Goal: Transaction & Acquisition: Purchase product/service

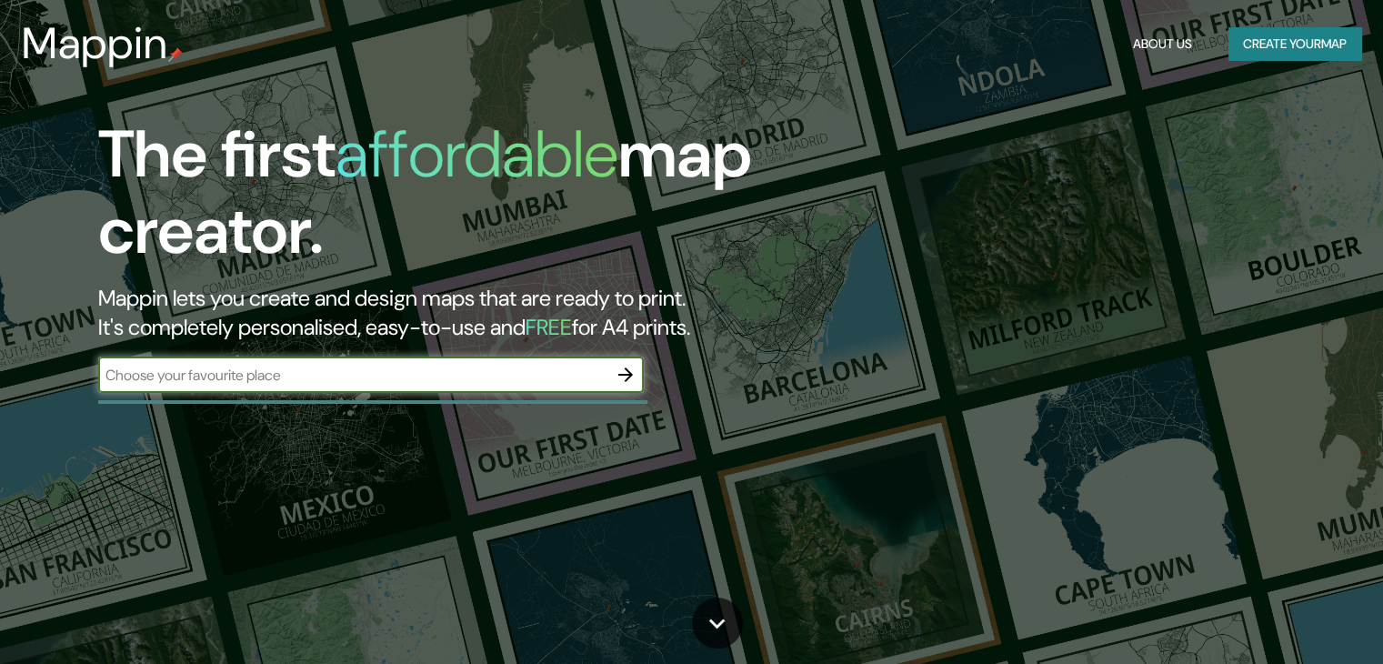
click at [386, 377] on div "The first affordable map creator. Mappin lets you create and design maps that a…" at bounding box center [444, 263] width 830 height 295
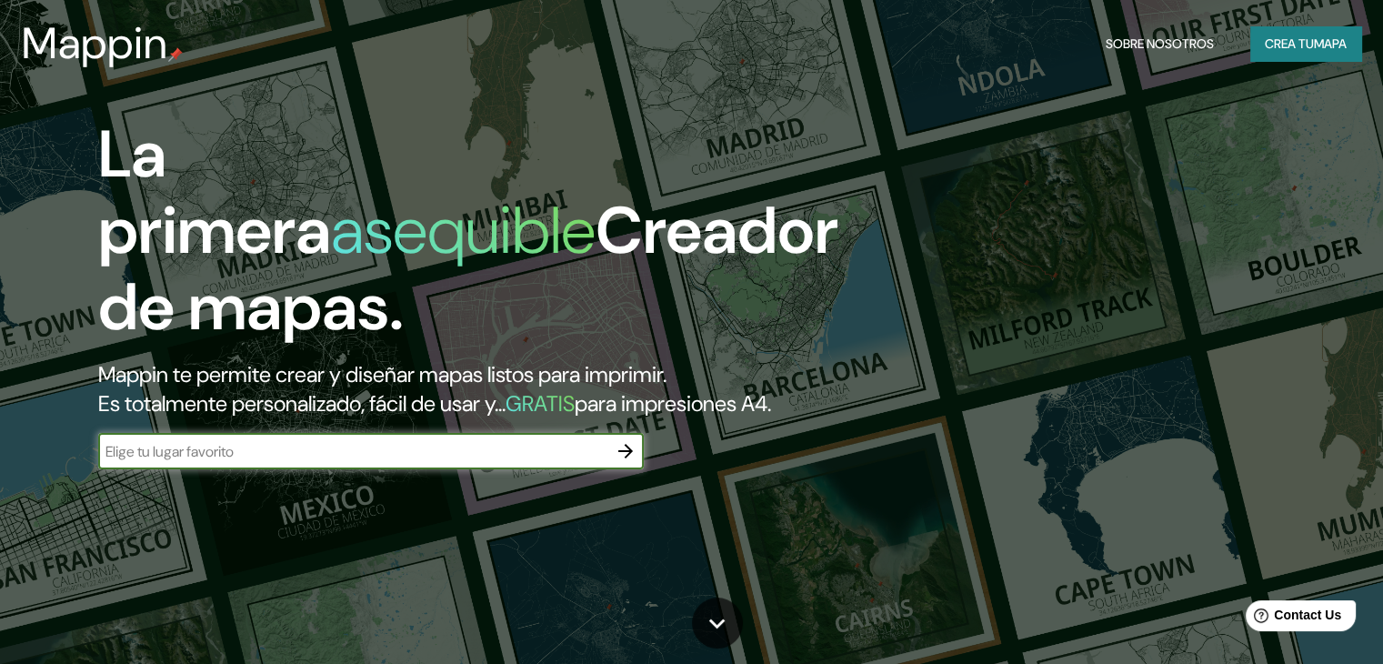
type input "temuco"
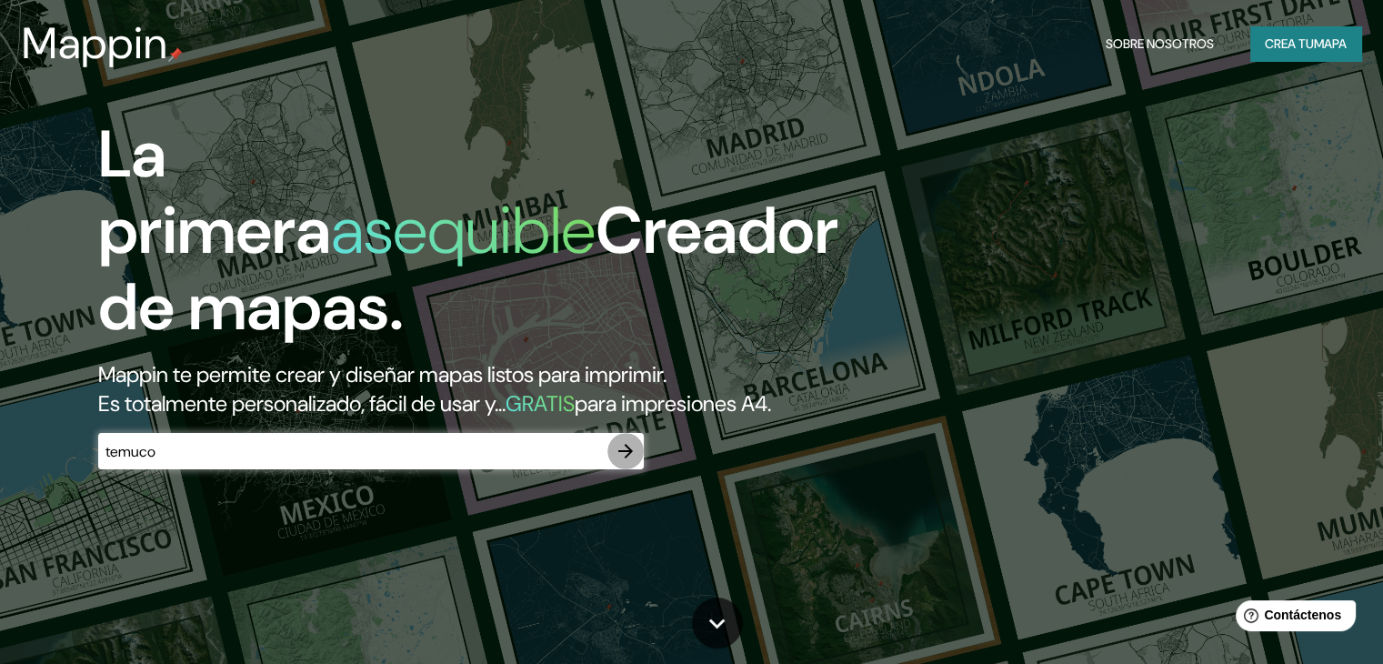
click at [622, 462] on icon "button" at bounding box center [626, 451] width 22 height 22
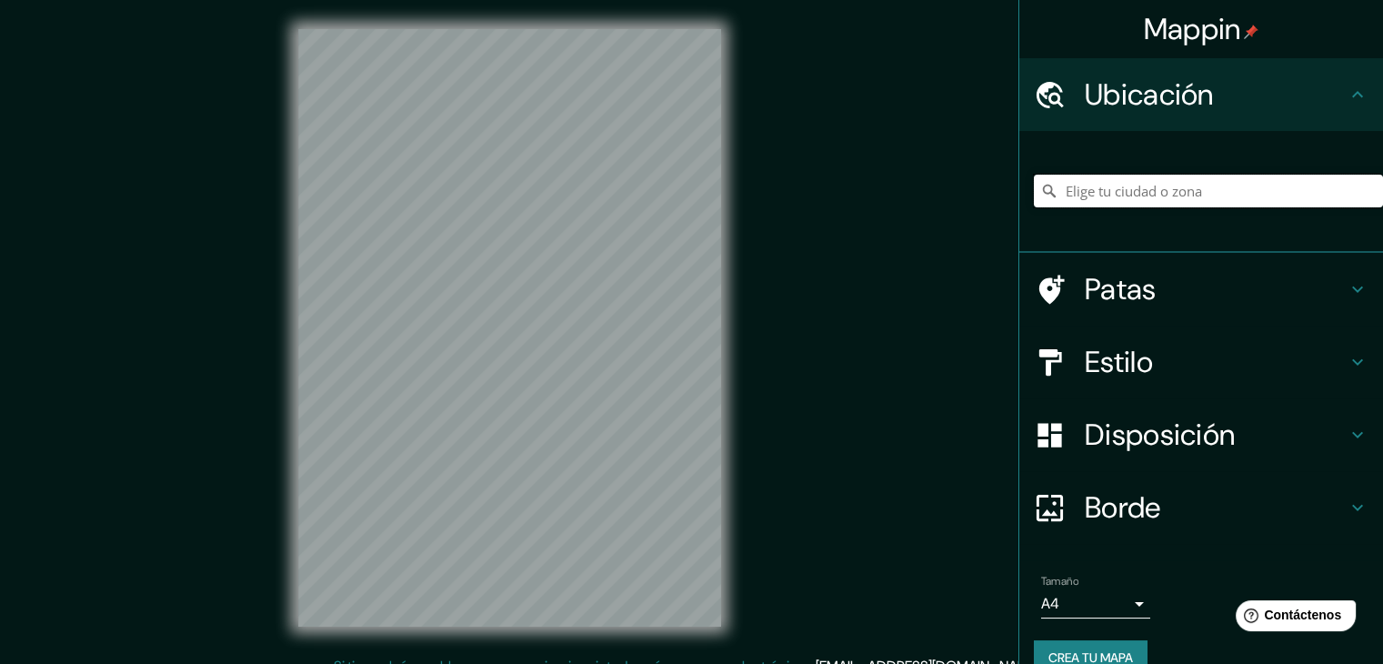
click at [1120, 188] on input "Elige tu ciudad o zona" at bounding box center [1208, 191] width 349 height 33
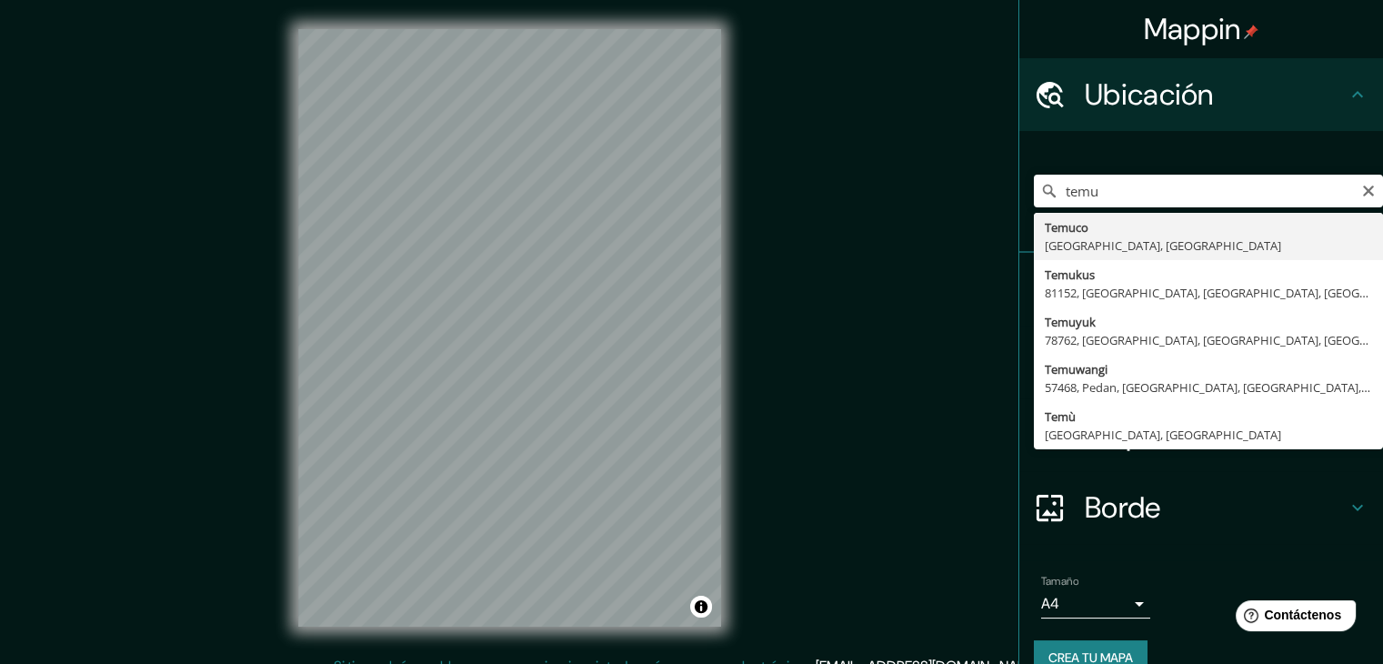
type input "[GEOGRAPHIC_DATA], [GEOGRAPHIC_DATA], [GEOGRAPHIC_DATA]"
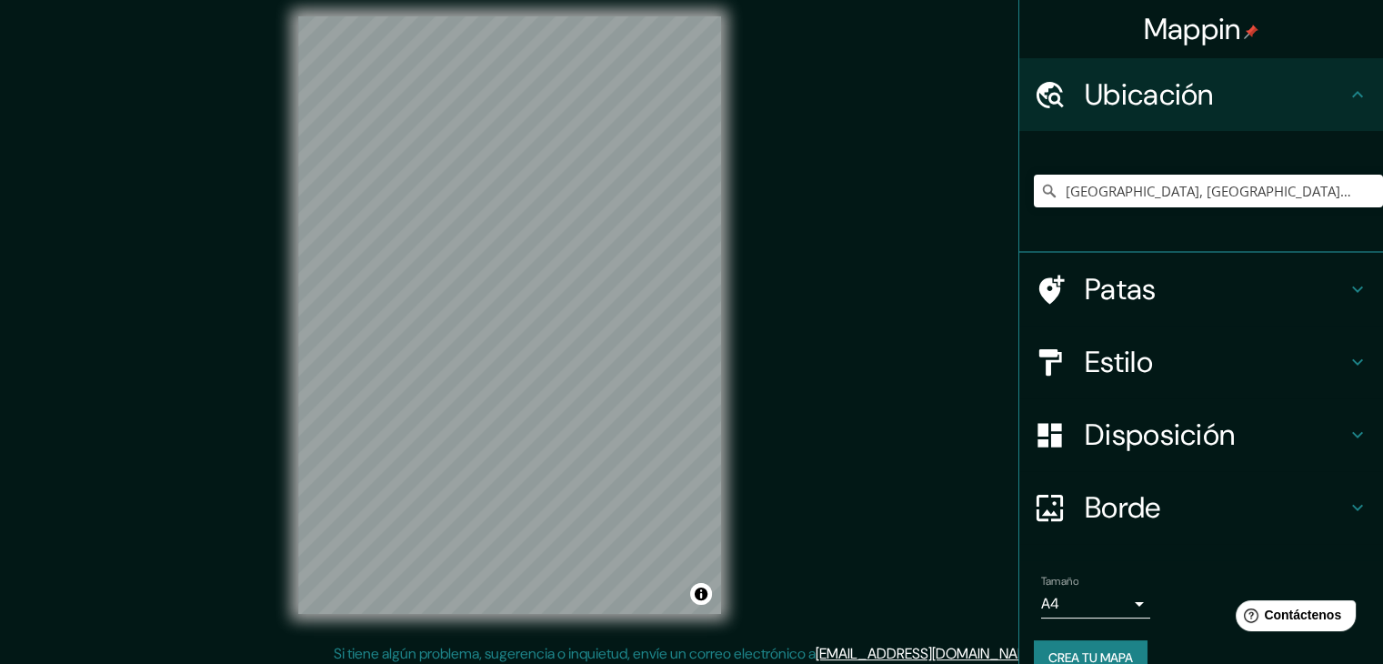
scroll to position [18, 0]
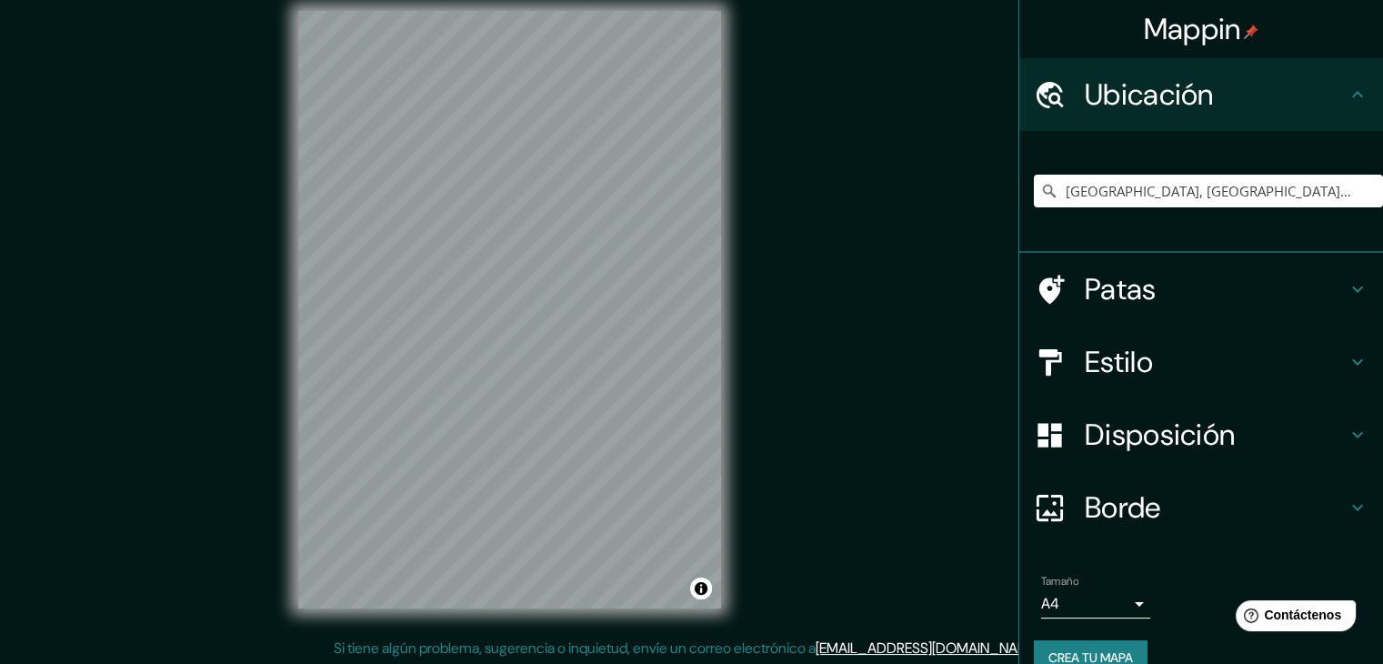
click at [1245, 369] on h4 "Estilo" at bounding box center [1216, 362] width 262 height 36
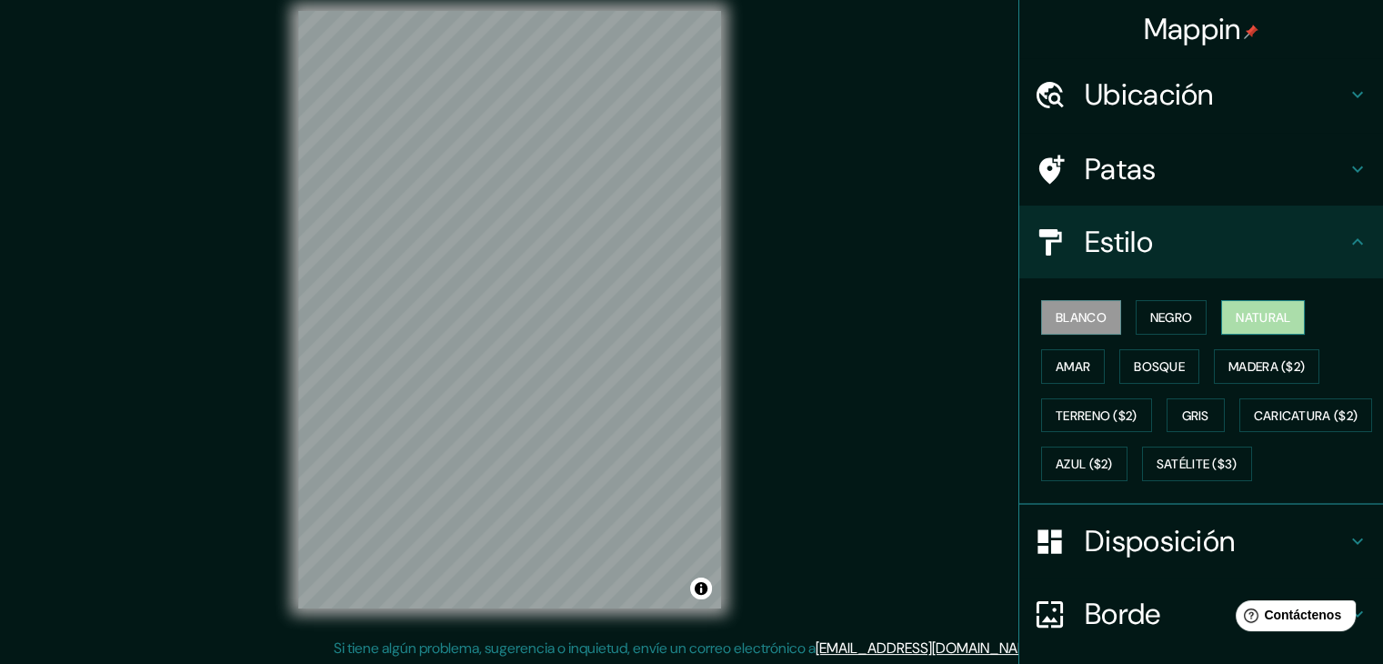
click at [1223, 321] on button "Natural" at bounding box center [1263, 317] width 84 height 35
click at [1134, 363] on font "Bosque" at bounding box center [1159, 366] width 51 height 16
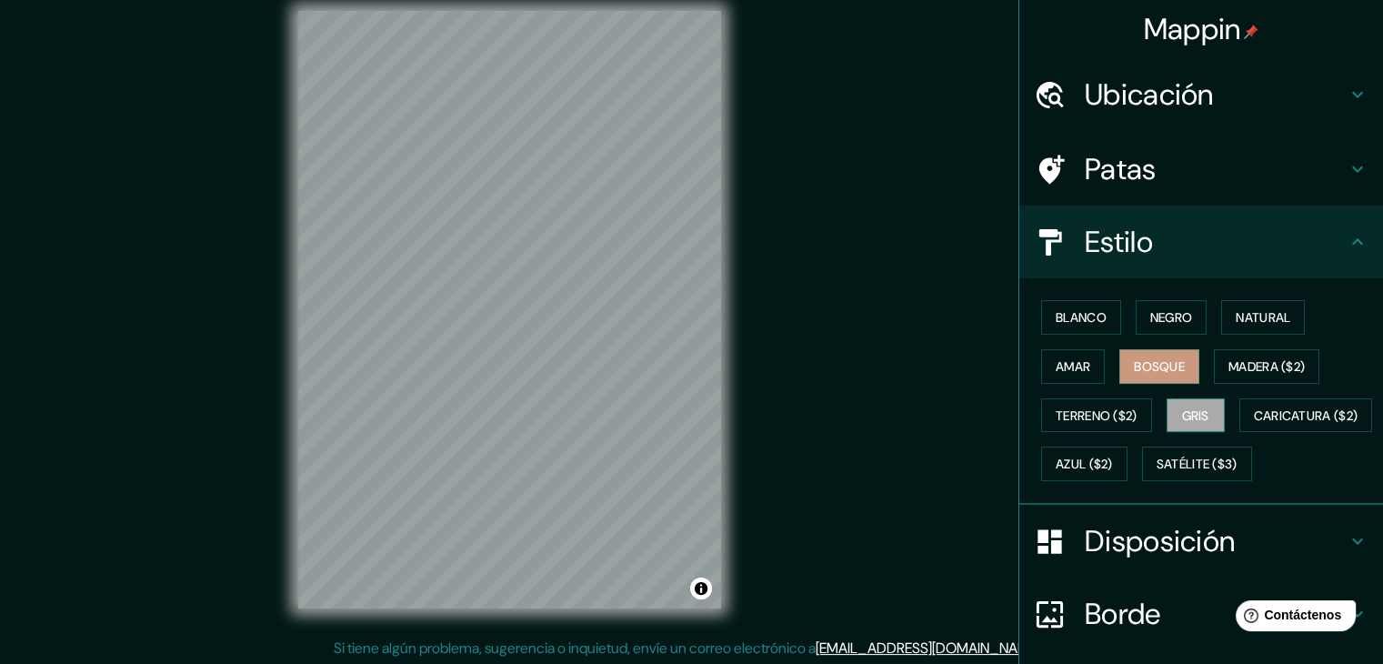
click at [1196, 407] on font "Gris" at bounding box center [1195, 415] width 27 height 16
click at [1254, 424] on font "Caricatura ($2)" at bounding box center [1306, 415] width 105 height 16
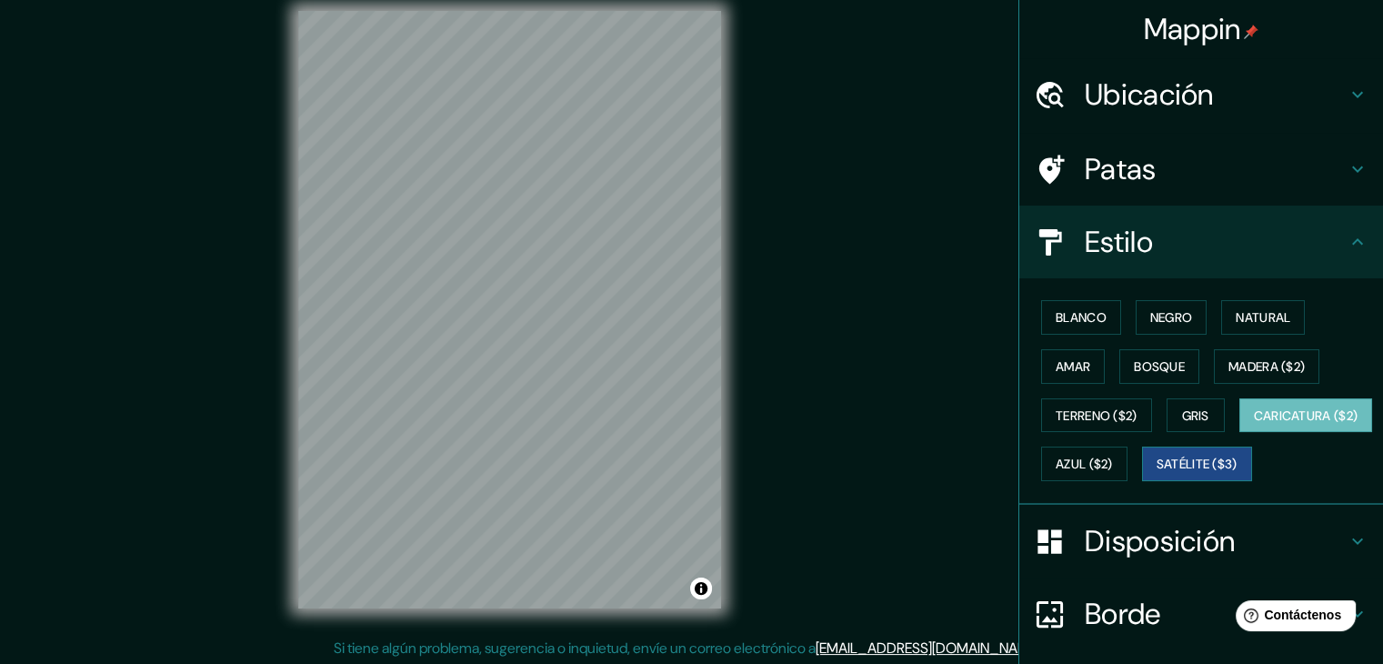
click at [1156, 473] on font "Satélite ($3)" at bounding box center [1196, 464] width 81 height 16
drag, startPoint x: 735, startPoint y: 369, endPoint x: 909, endPoint y: 577, distance: 271.7
click at [902, 584] on div "Mappin Ubicación Temuco, Región de La Araucanía, Chile Patas Estilo Blanco Negr…" at bounding box center [691, 324] width 1383 height 685
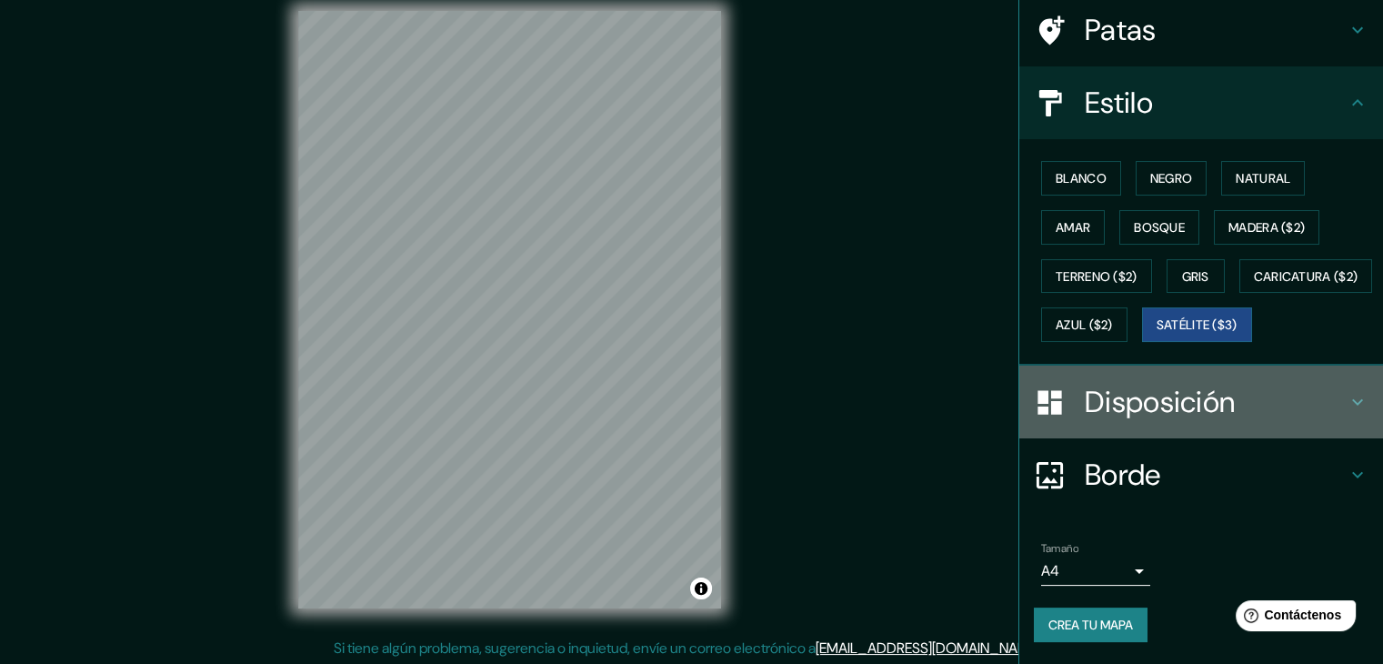
click at [1346, 398] on icon at bounding box center [1357, 402] width 22 height 22
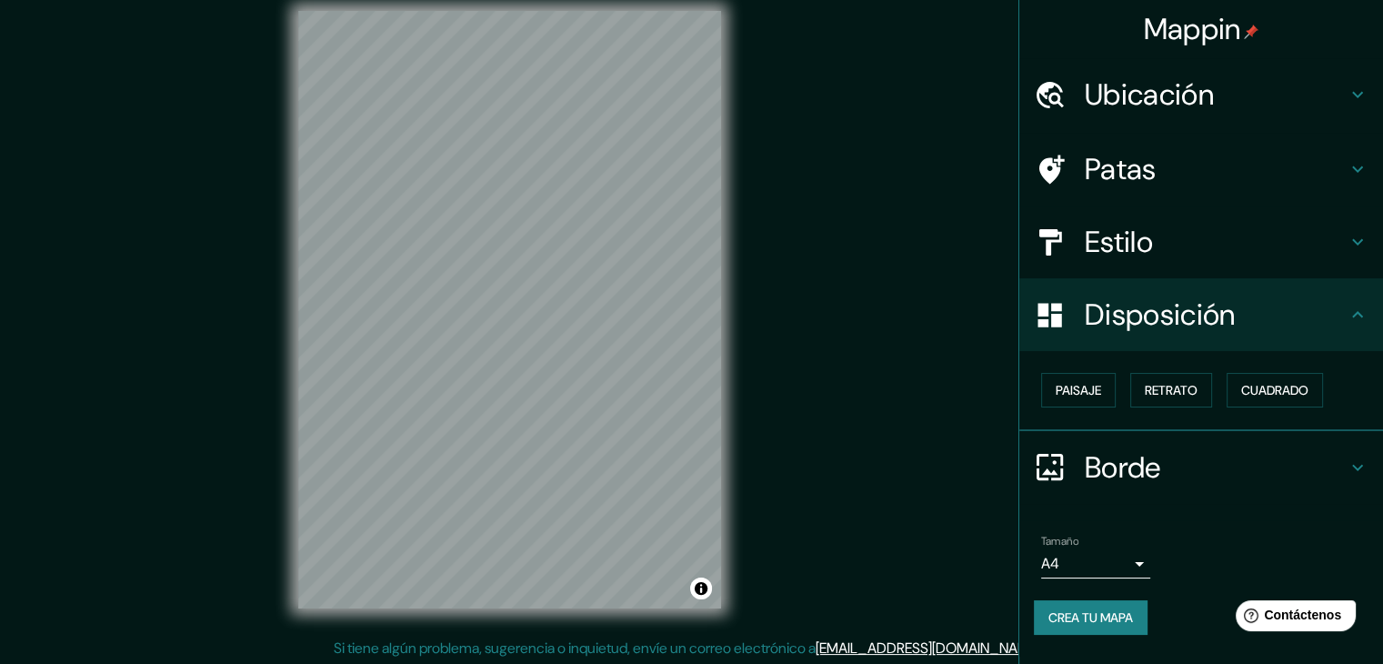
scroll to position [0, 0]
click at [1270, 383] on font "Cuadrado" at bounding box center [1274, 390] width 67 height 16
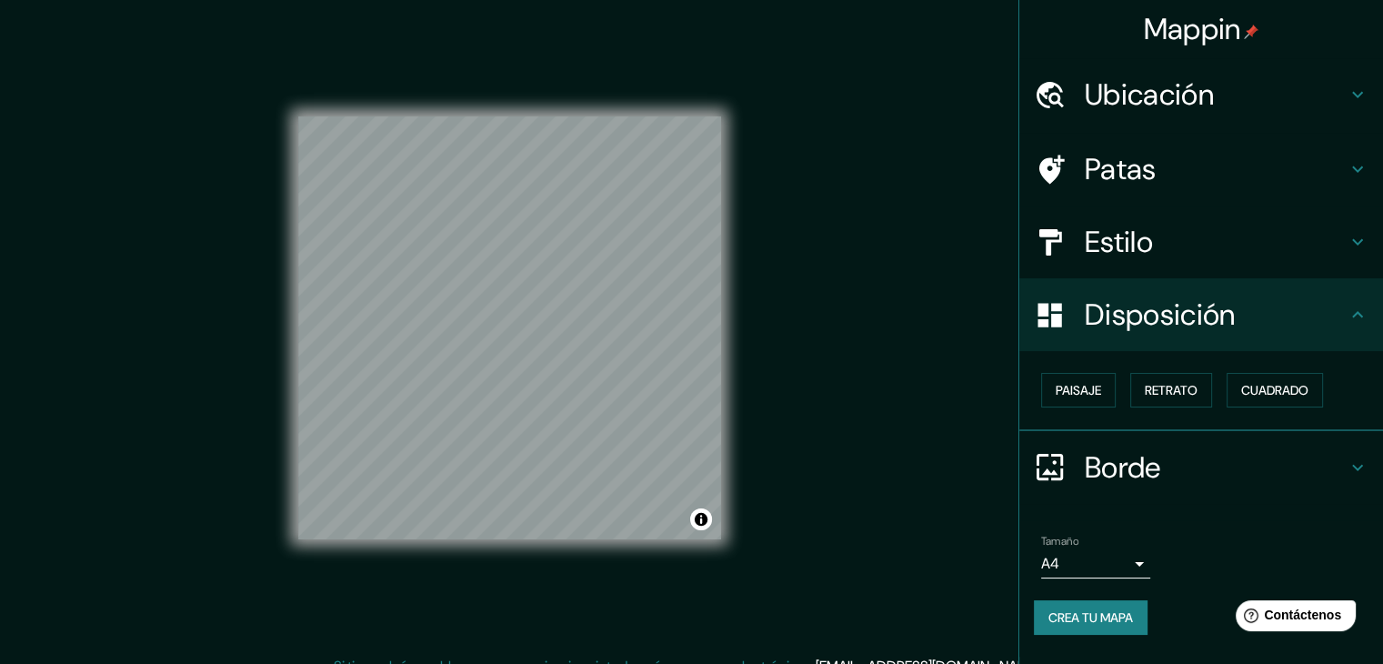
click at [1350, 99] on icon at bounding box center [1357, 95] width 22 height 22
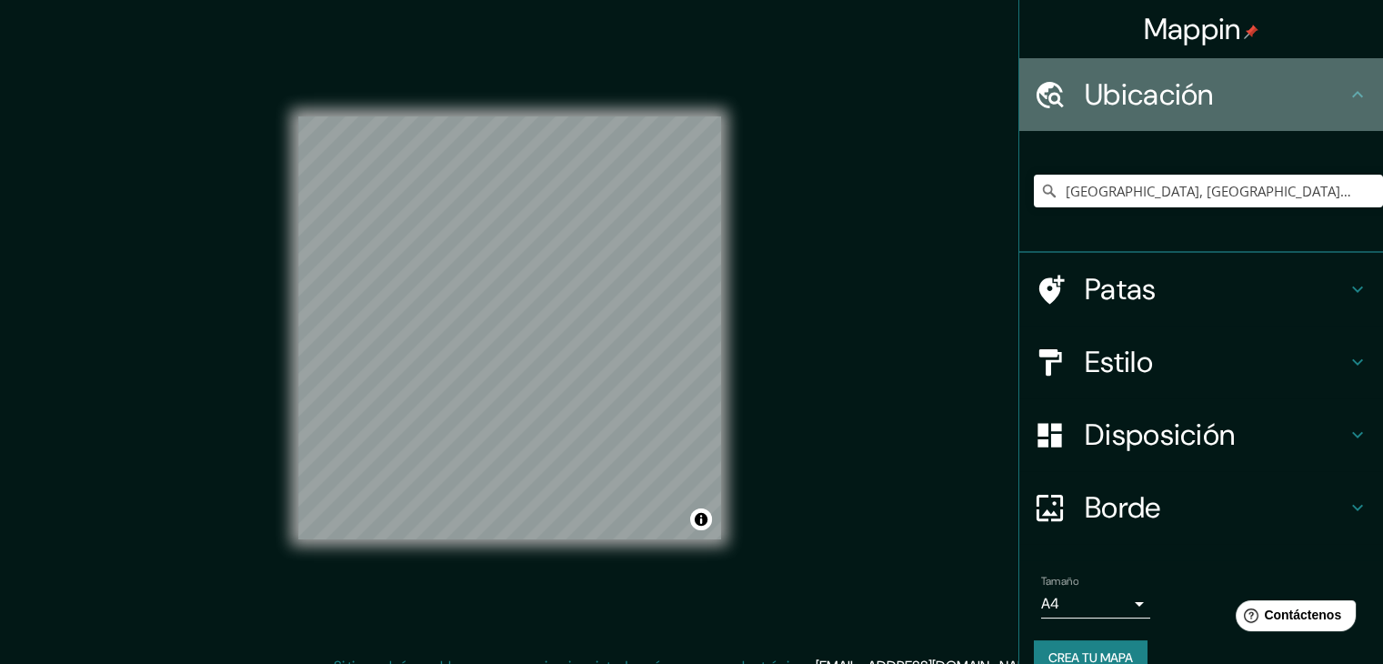
click at [1350, 99] on icon at bounding box center [1357, 95] width 22 height 22
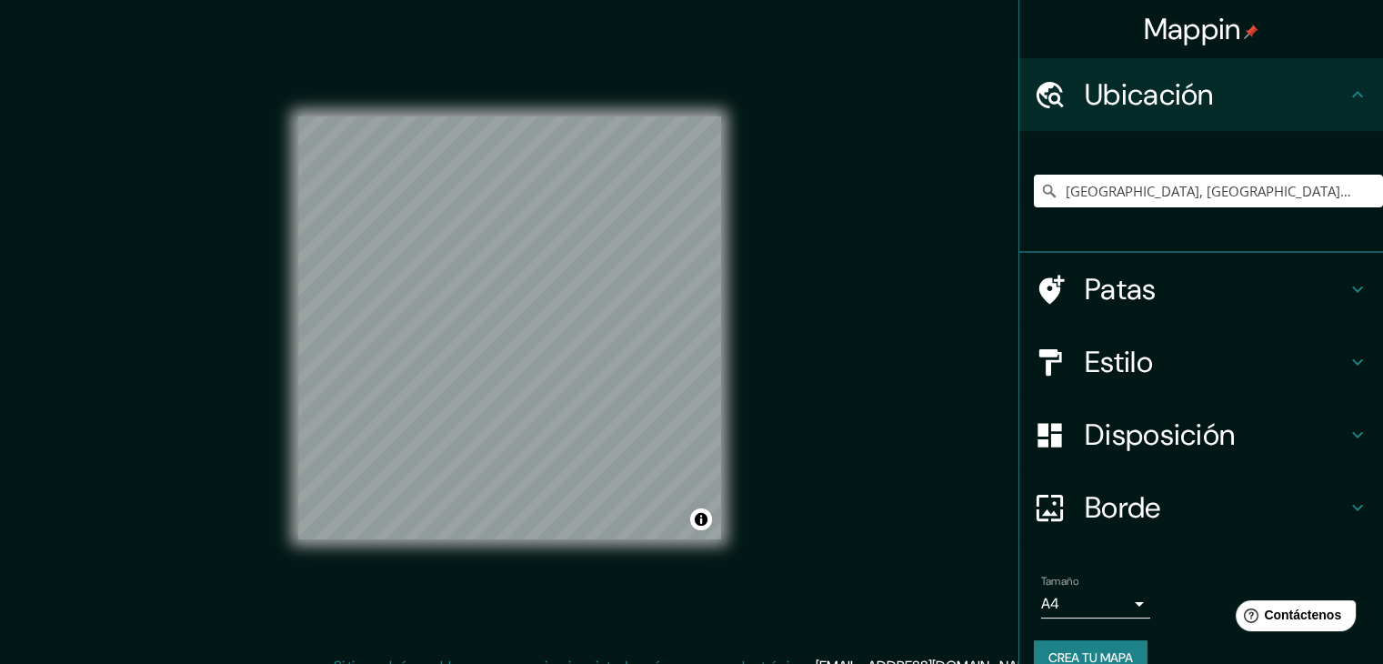
click at [1346, 282] on icon at bounding box center [1357, 289] width 22 height 22
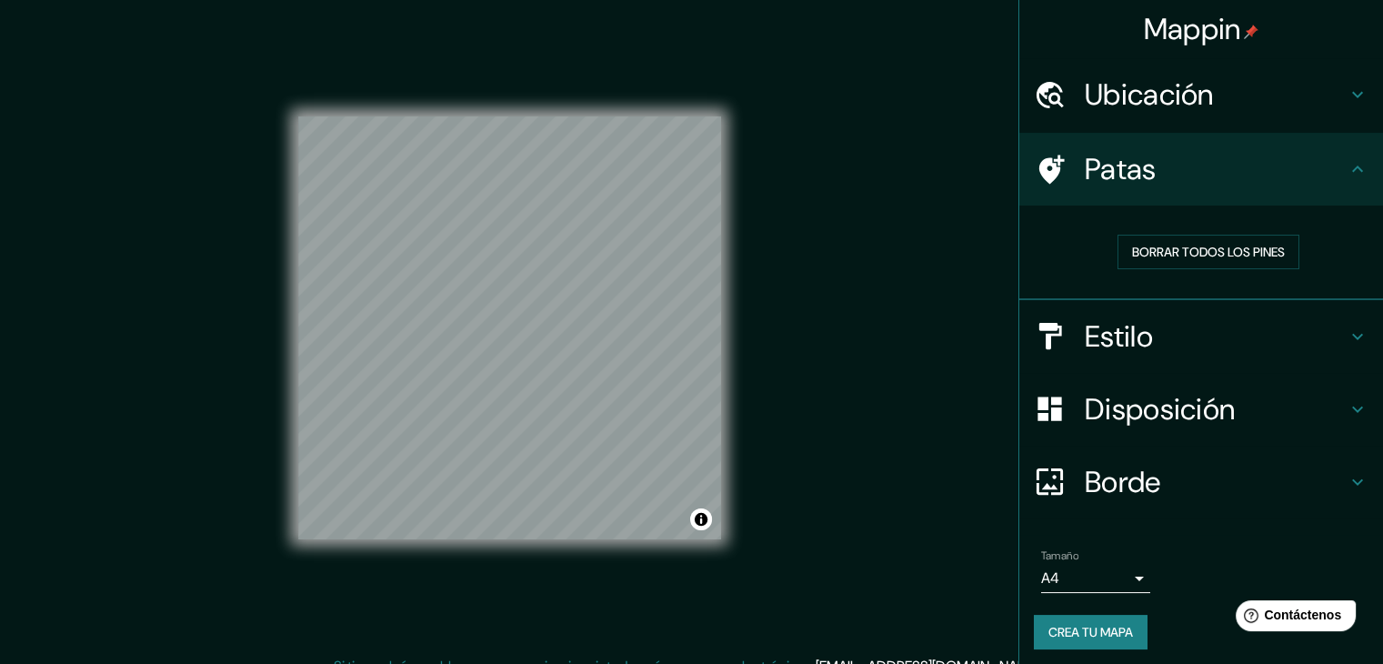
click at [1346, 325] on icon at bounding box center [1357, 336] width 22 height 22
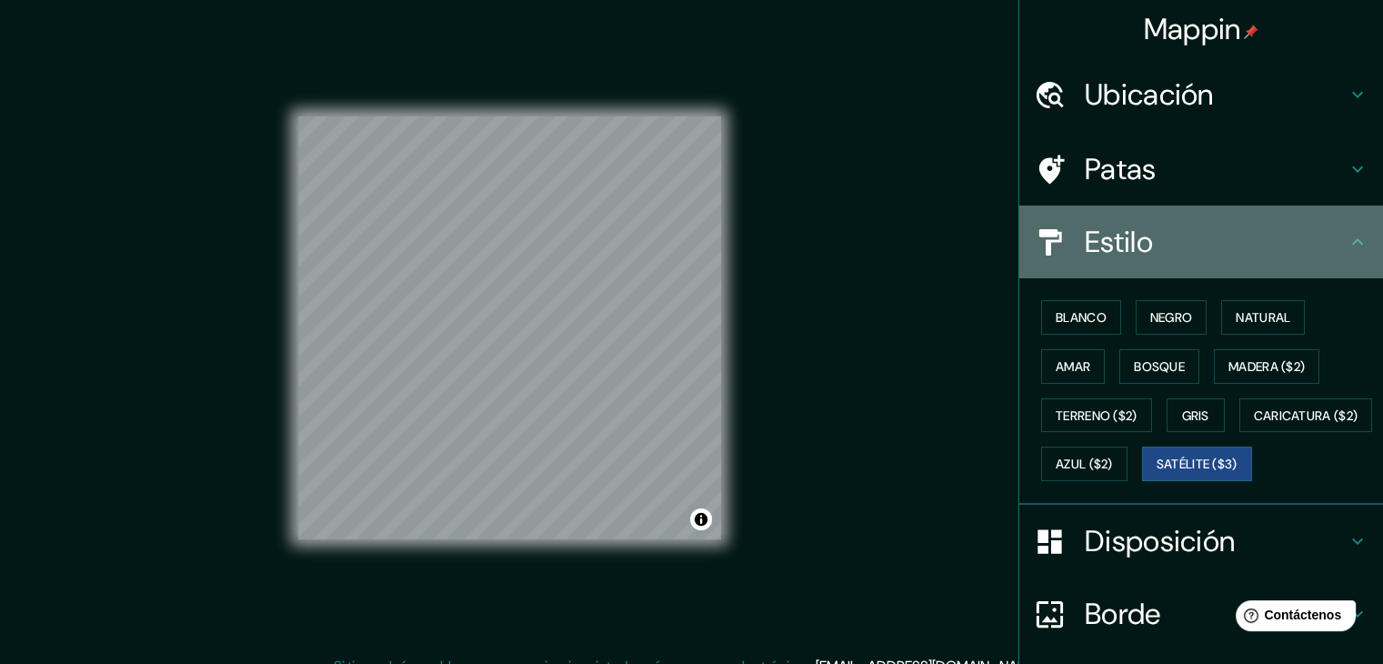
click at [1346, 247] on icon at bounding box center [1357, 242] width 22 height 22
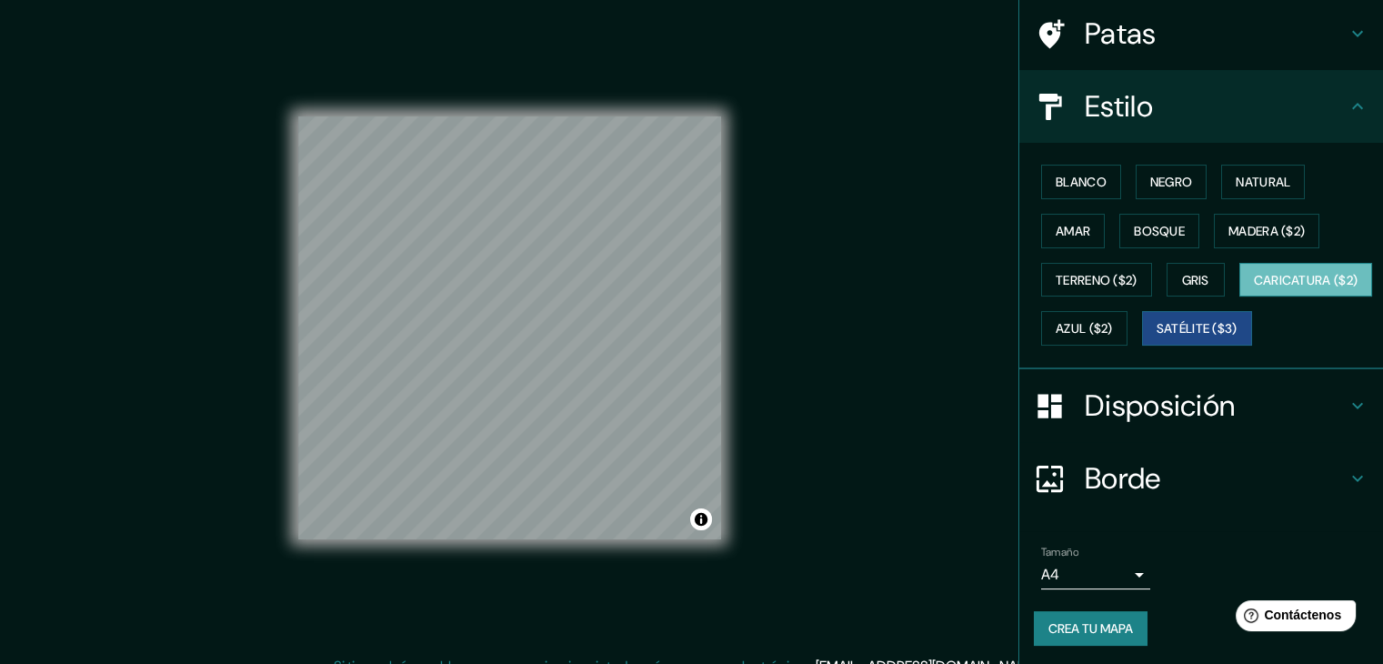
scroll to position [184, 0]
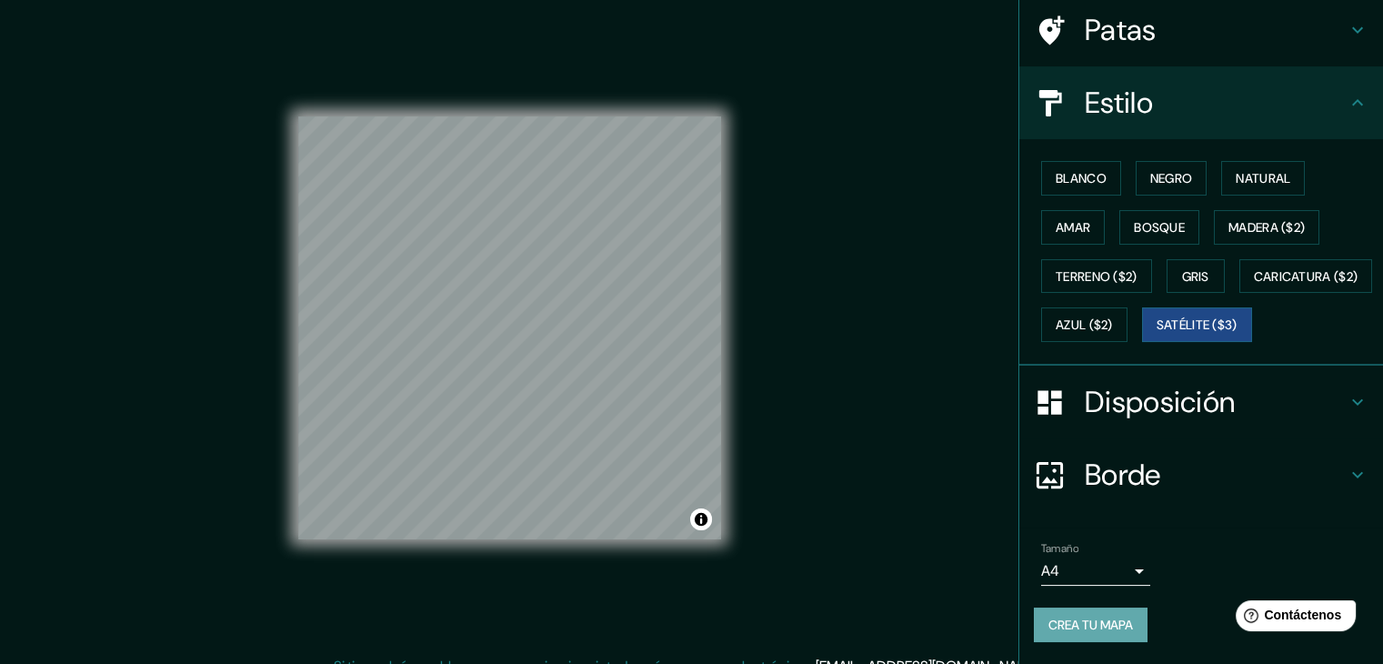
click at [1077, 624] on font "Crea tu mapa" at bounding box center [1090, 624] width 85 height 16
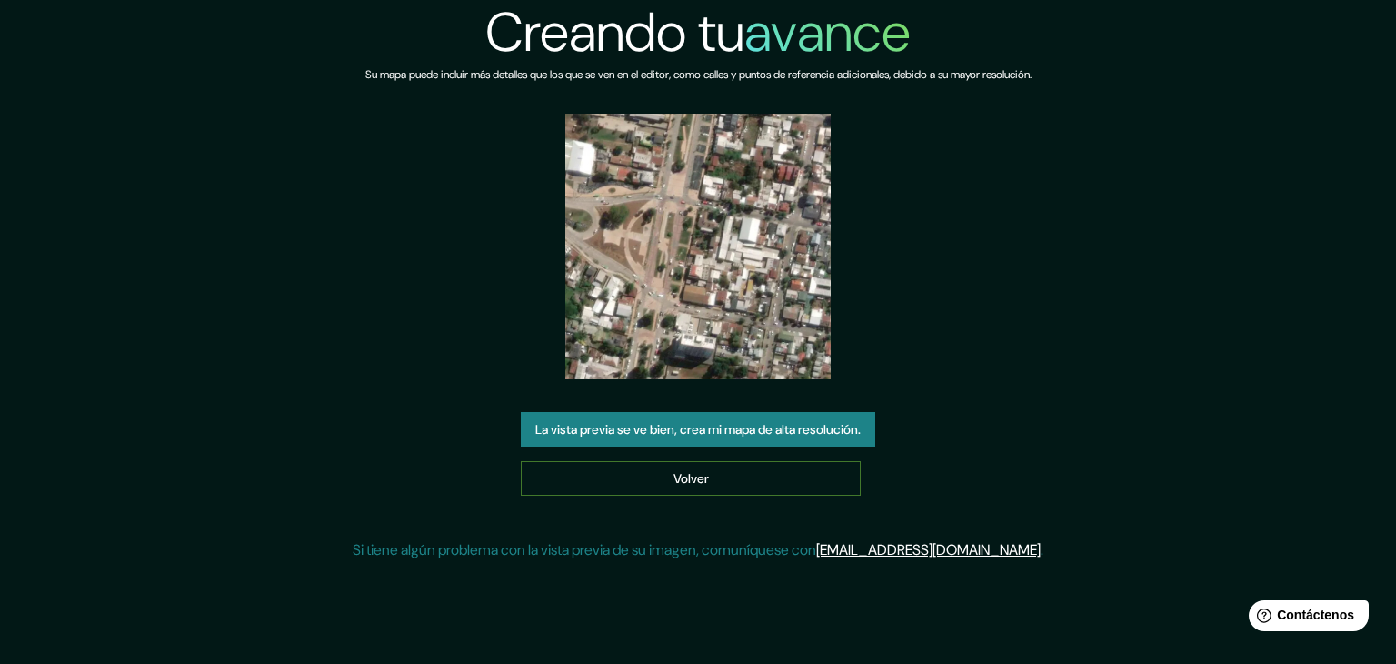
click at [709, 477] on link "Volver" at bounding box center [691, 478] width 340 height 35
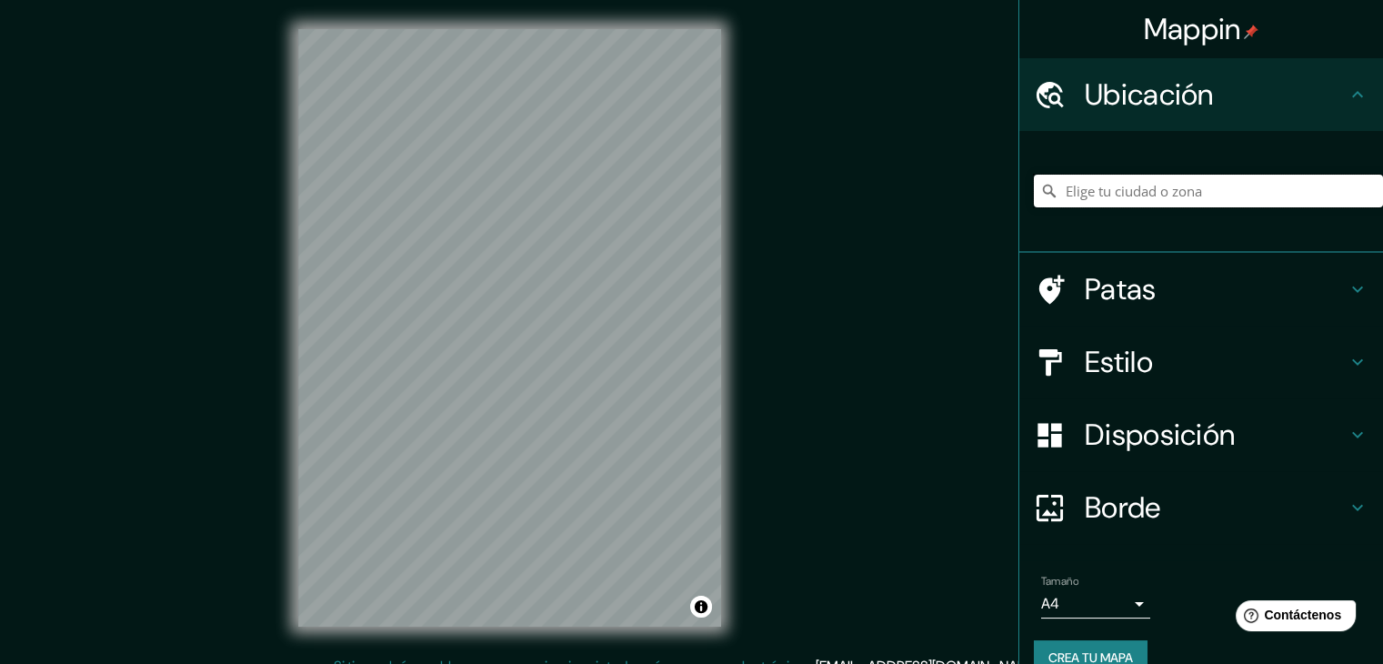
click at [1126, 191] on input "Elige tu ciudad o zona" at bounding box center [1208, 191] width 349 height 33
type input "y"
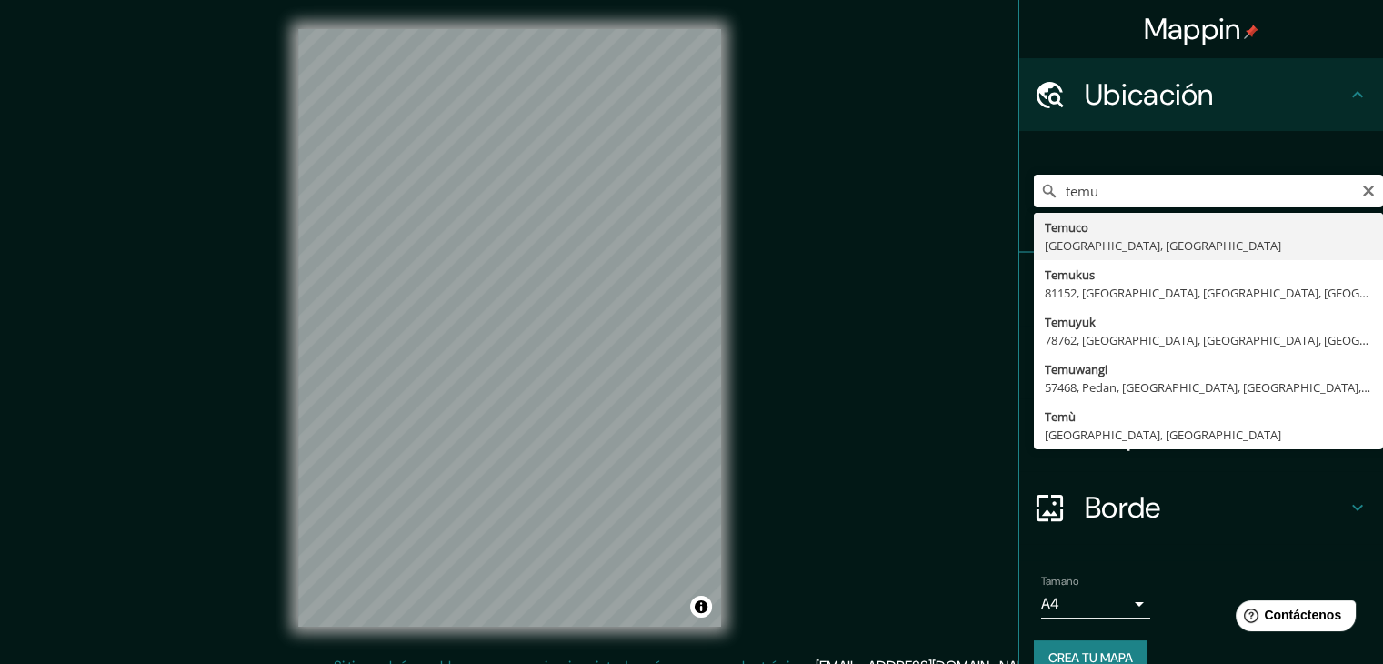
type input "[GEOGRAPHIC_DATA], [GEOGRAPHIC_DATA], [GEOGRAPHIC_DATA]"
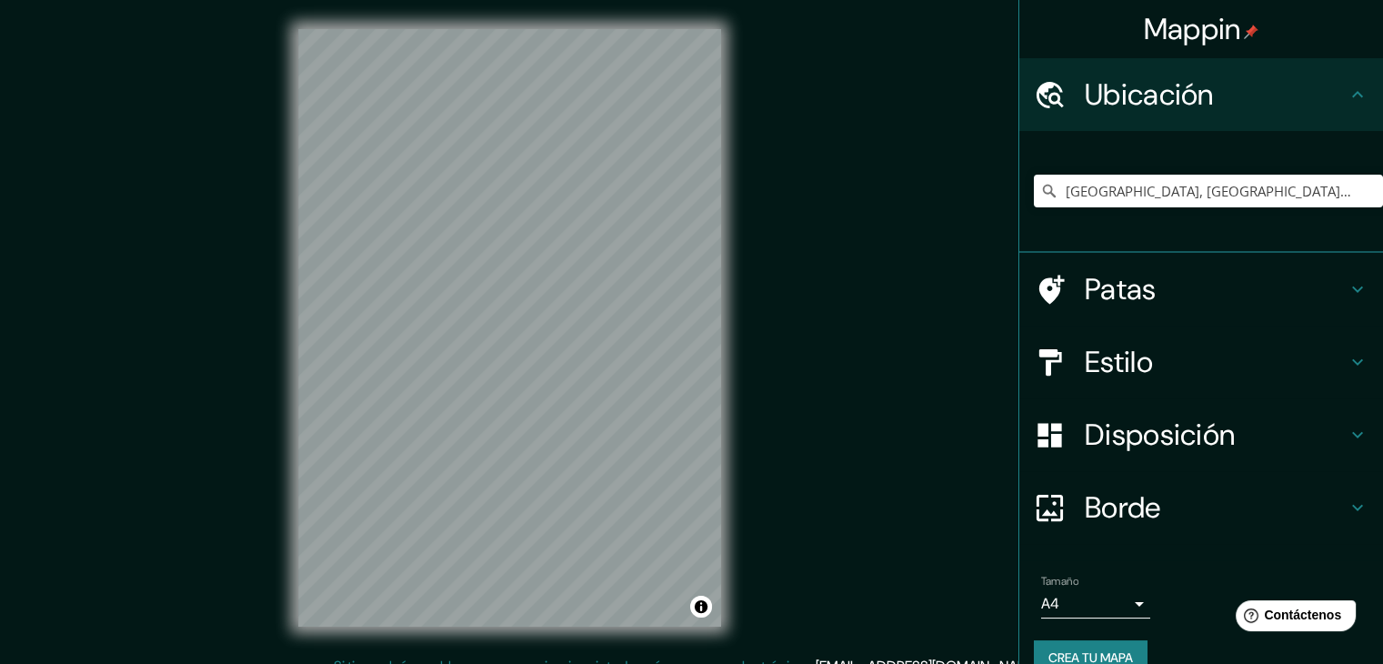
click at [1346, 361] on icon at bounding box center [1357, 362] width 22 height 22
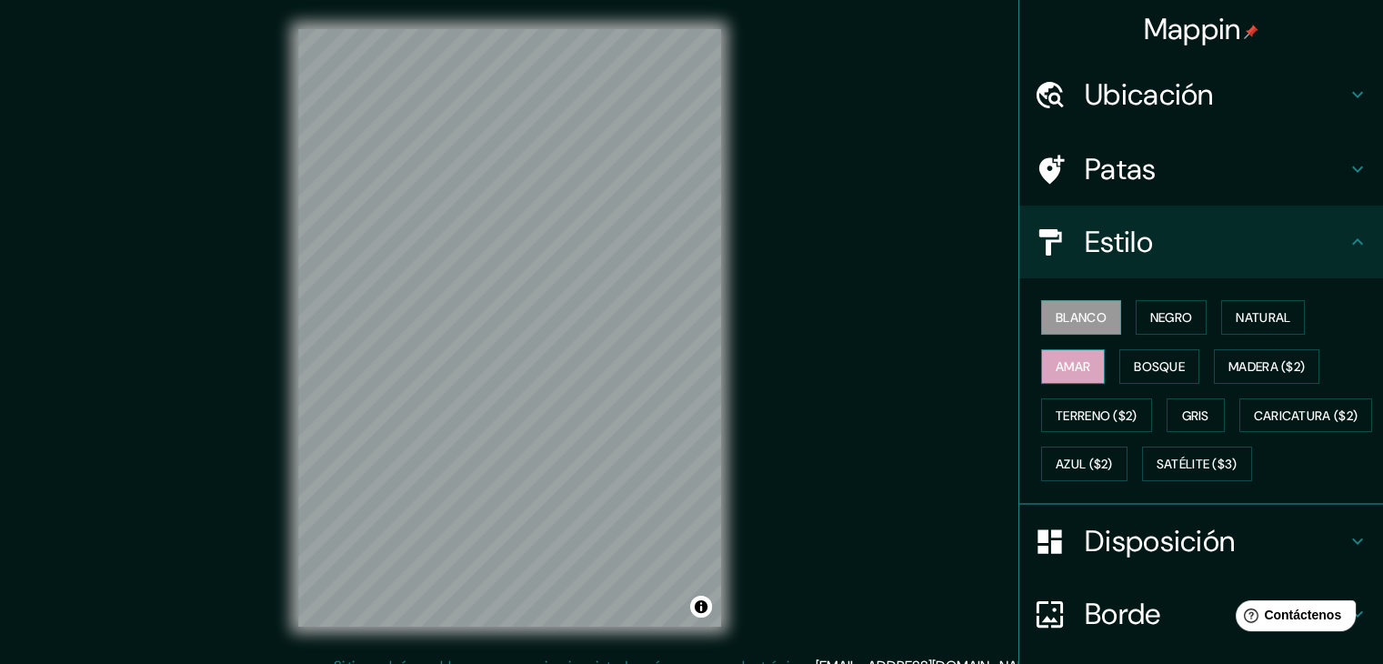
click at [1056, 366] on font "Amar" at bounding box center [1073, 366] width 35 height 16
click at [1062, 325] on font "Blanco" at bounding box center [1081, 317] width 51 height 24
click at [1236, 316] on font "Natural" at bounding box center [1263, 317] width 55 height 16
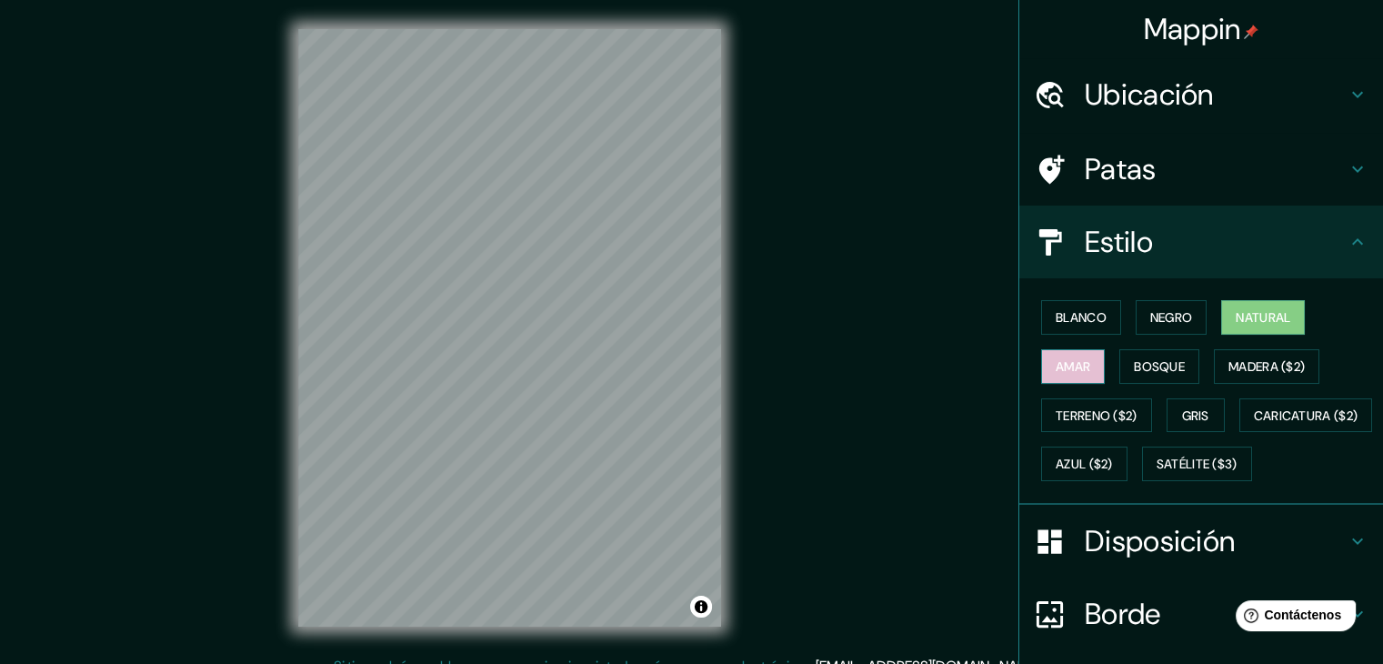
click at [1066, 361] on font "Amar" at bounding box center [1073, 366] width 35 height 16
click at [1153, 364] on font "Bosque" at bounding box center [1159, 366] width 51 height 16
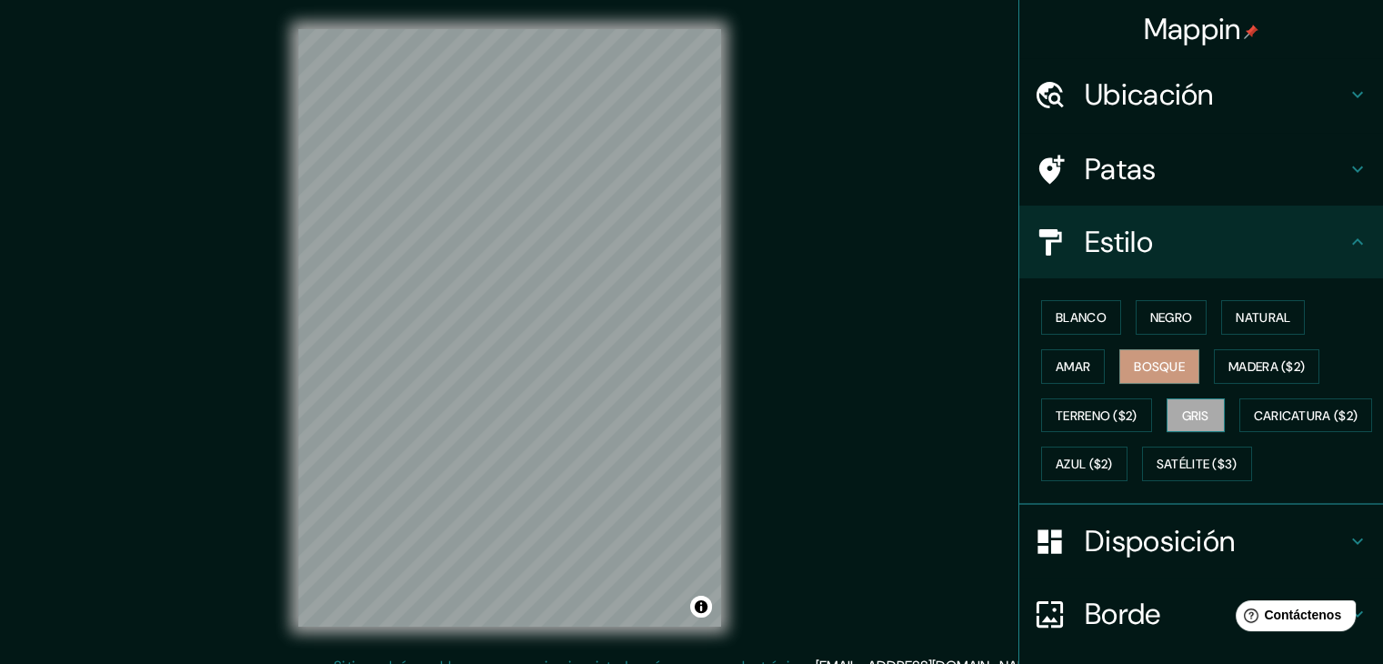
click at [1185, 419] on font "Gris" at bounding box center [1195, 415] width 27 height 16
click at [1155, 365] on font "Bosque" at bounding box center [1159, 366] width 51 height 16
click at [1244, 363] on font "Madera ($2)" at bounding box center [1266, 366] width 76 height 16
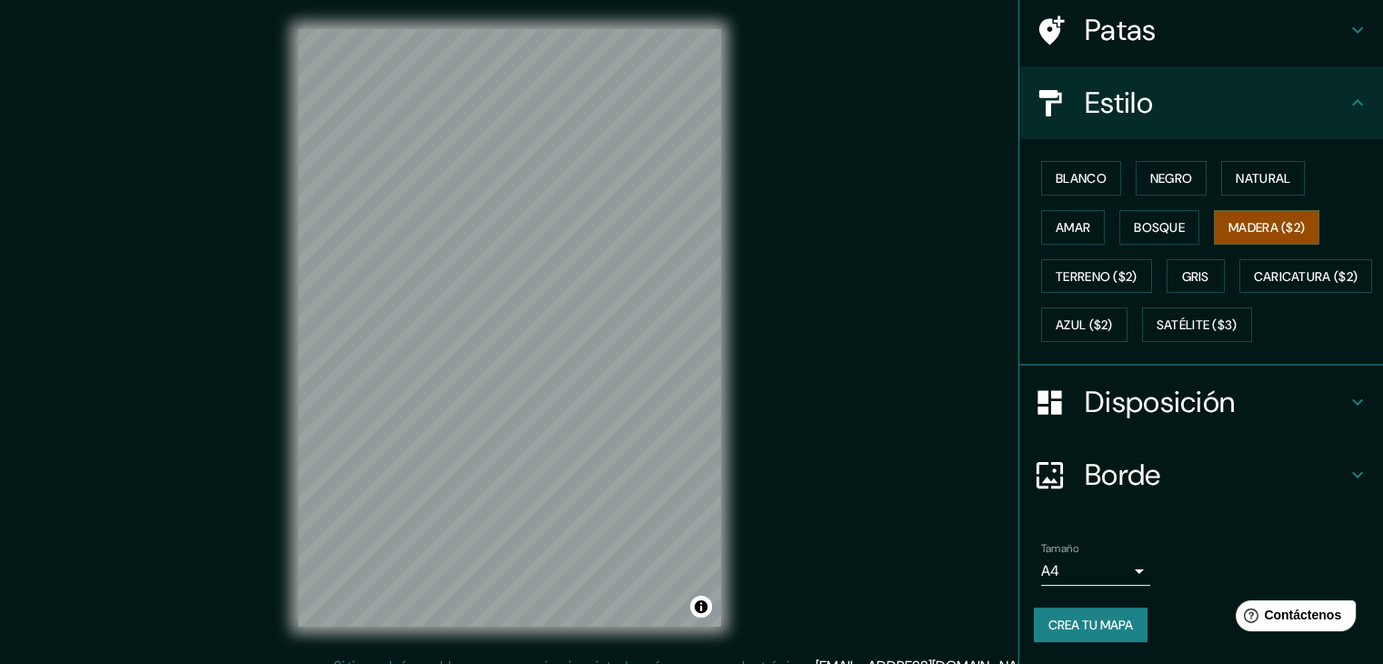
scroll to position [182, 0]
click at [1346, 397] on icon at bounding box center [1357, 402] width 22 height 22
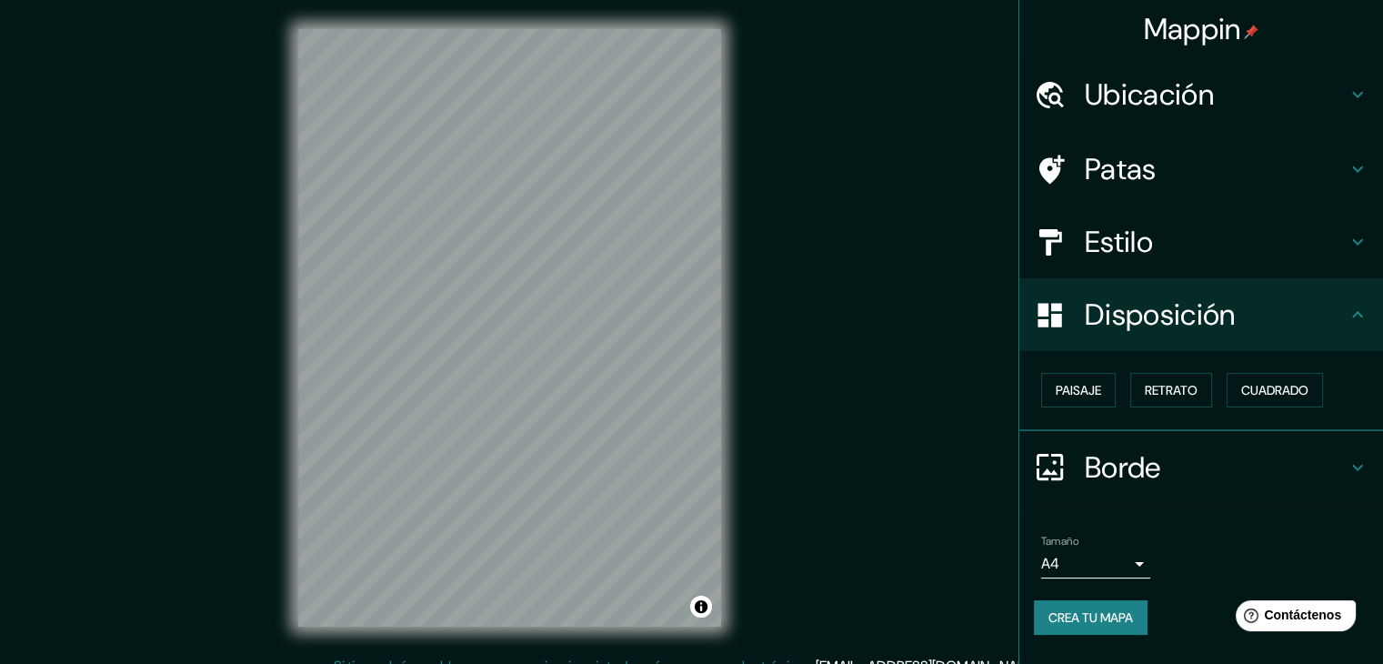
scroll to position [0, 0]
click at [1091, 386] on font "Paisaje" at bounding box center [1078, 390] width 45 height 16
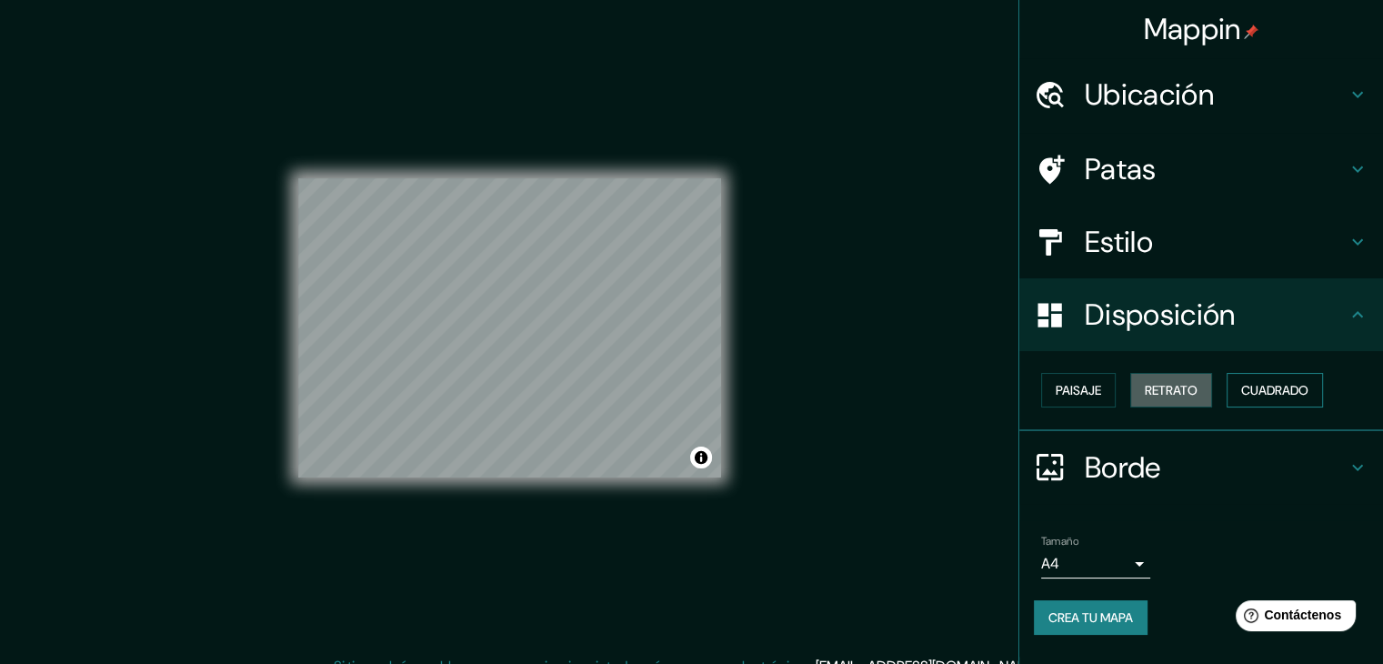
drag, startPoint x: 1186, startPoint y: 380, endPoint x: 1241, endPoint y: 384, distance: 54.7
click at [1197, 383] on font "Retrato" at bounding box center [1171, 390] width 53 height 24
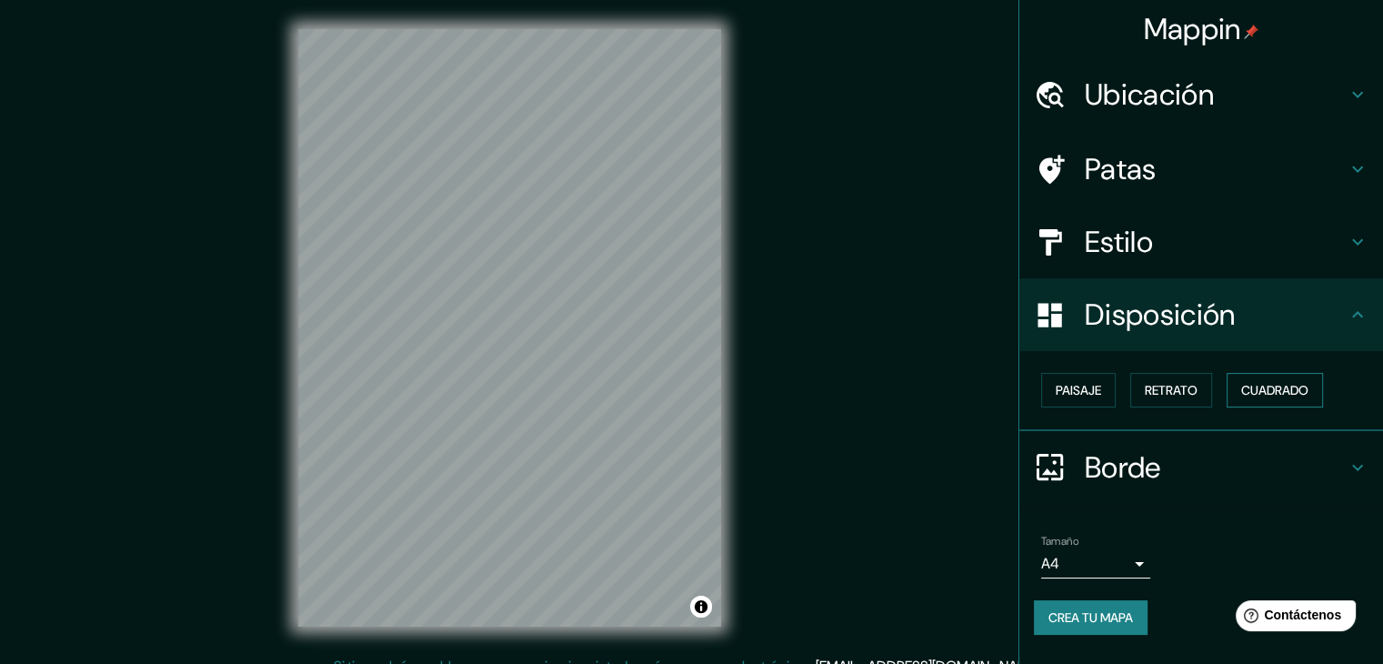
click at [1256, 383] on font "Cuadrado" at bounding box center [1274, 390] width 67 height 16
